Goal: Information Seeking & Learning: Learn about a topic

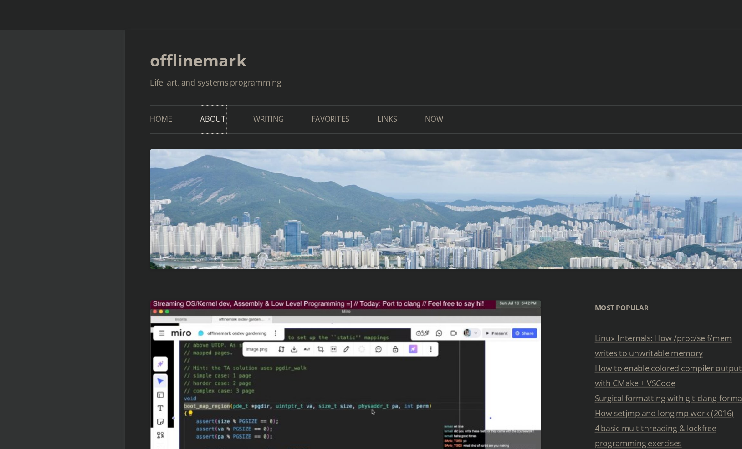
click at [201, 91] on link "About" at bounding box center [198, 87] width 19 height 20
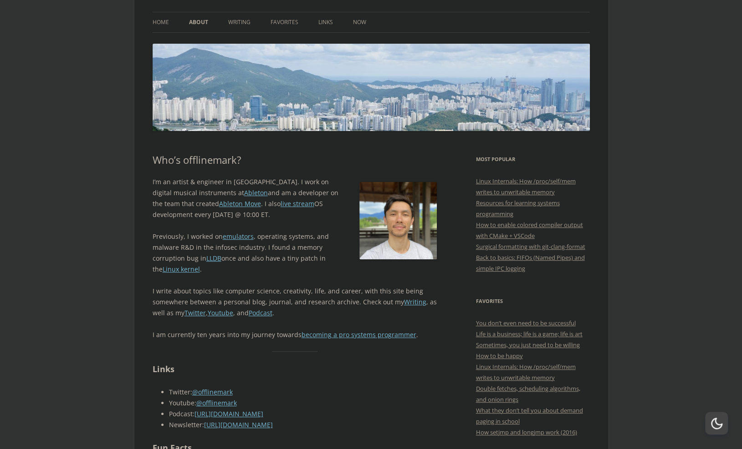
scroll to position [66, 0]
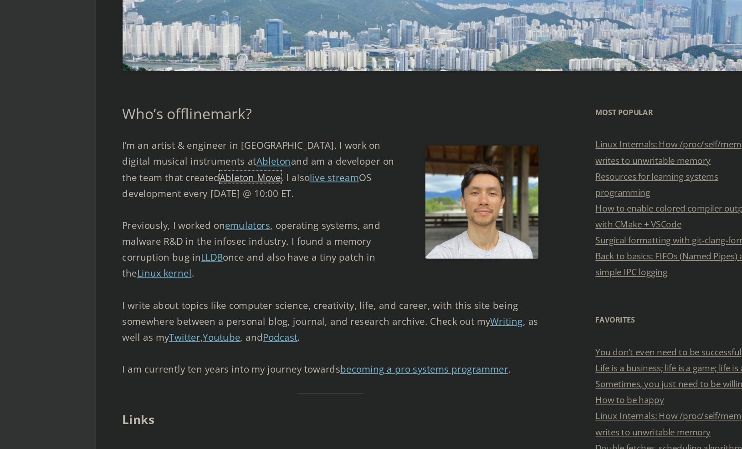
click at [219, 201] on link "Ableton Move" at bounding box center [240, 202] width 42 height 9
